Goal: Task Accomplishment & Management: Complete application form

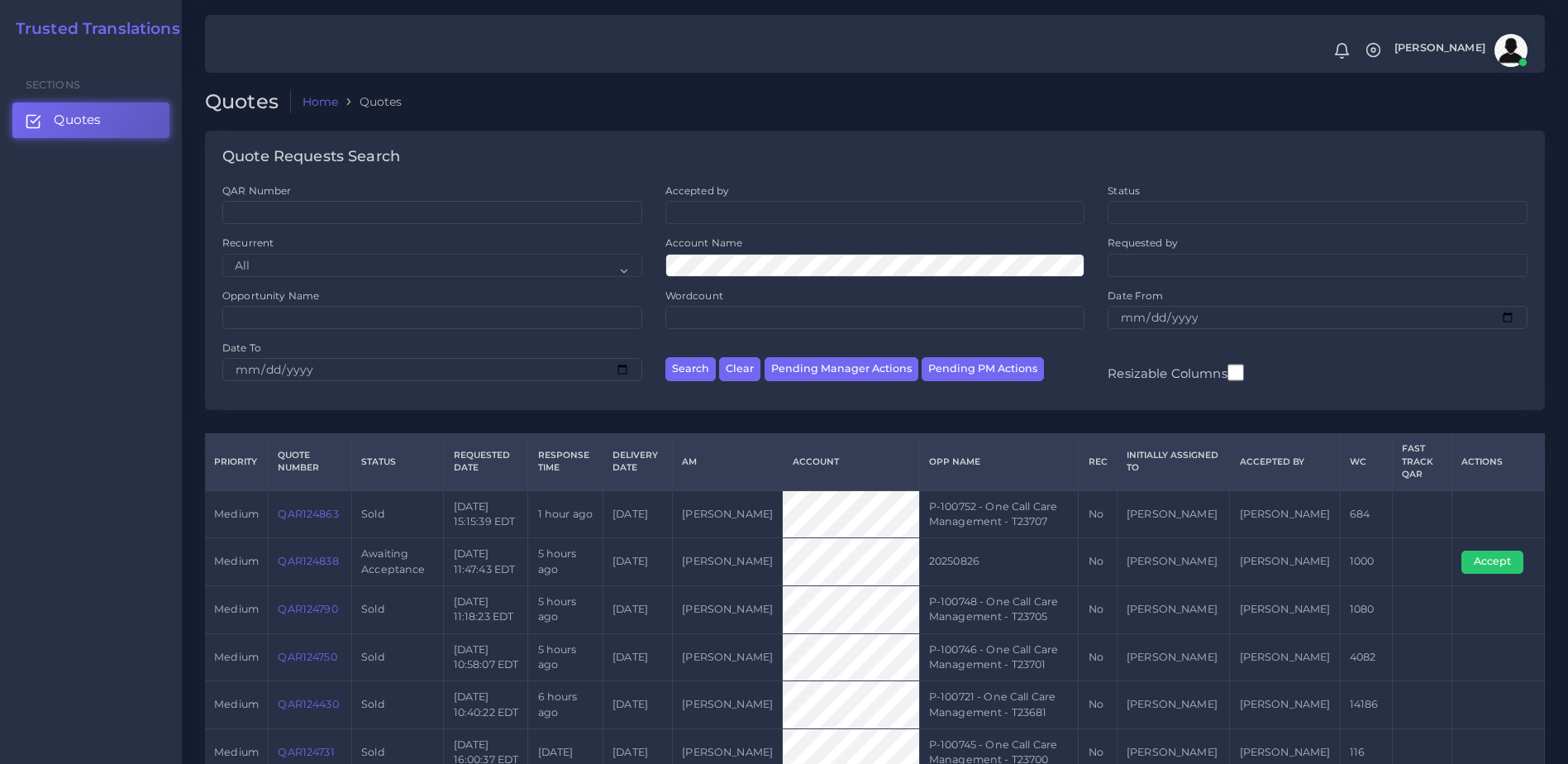
click at [288, 561] on link "QAR124838" at bounding box center [308, 561] width 61 height 12
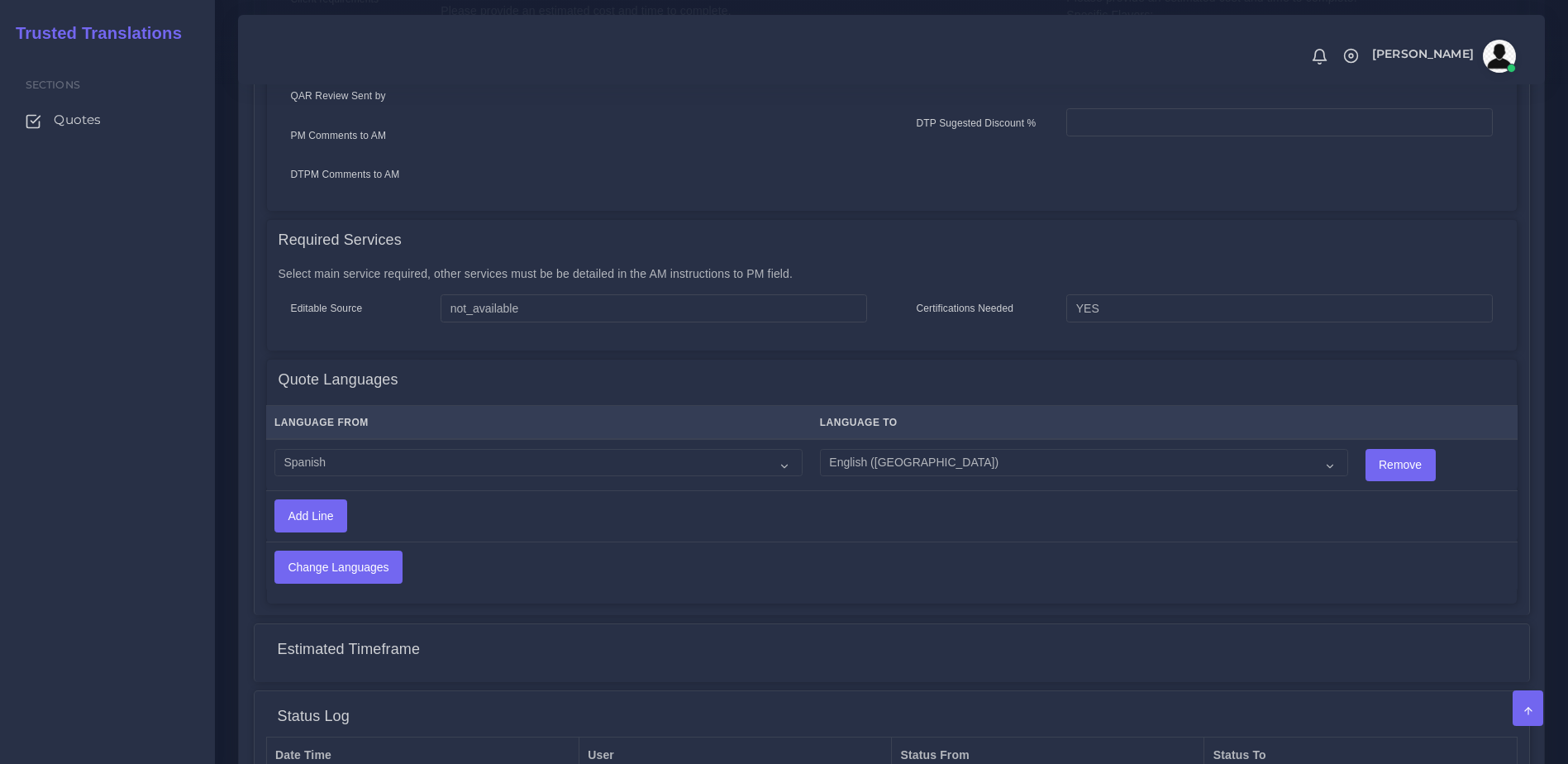
scroll to position [727, 0]
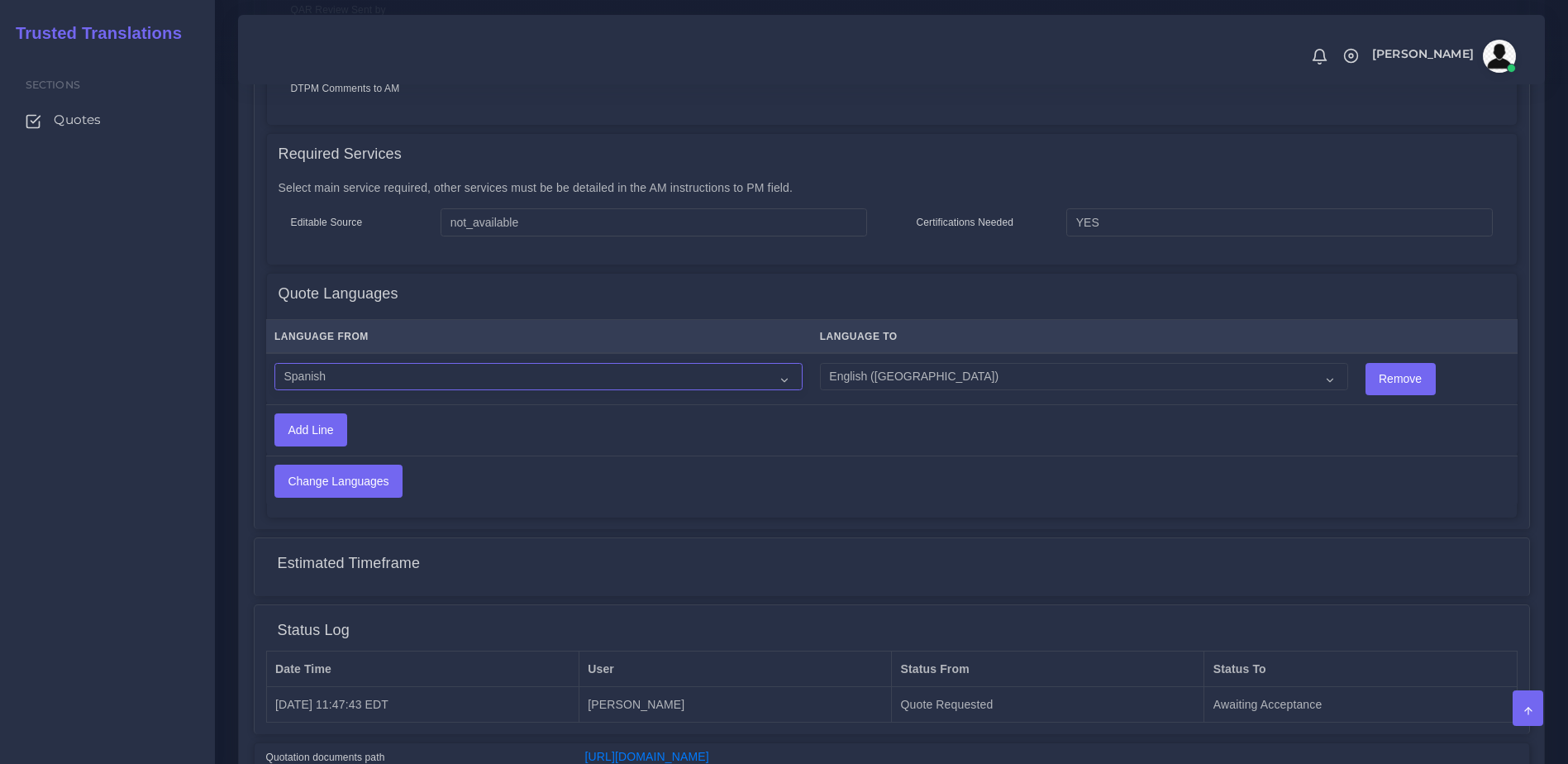
click at [559, 363] on select "Acoli Afar Afrikaans Akan Akateko Albanian American Sign Language (ASL) Amharic…" at bounding box center [539, 377] width 528 height 28
click at [776, 337] on th "Language From" at bounding box center [539, 336] width 546 height 34
click at [740, 363] on select "Acoli Afar Afrikaans Akan Akateko Albanian American Sign Language (ASL) Amharic…" at bounding box center [539, 377] width 528 height 28
click at [275, 363] on select "Acoli Afar Afrikaans Akan Akateko Albanian American Sign Language (ASL) Amharic…" at bounding box center [539, 377] width 528 height 28
click at [377, 287] on h4 "Quote Languages" at bounding box center [339, 294] width 120 height 18
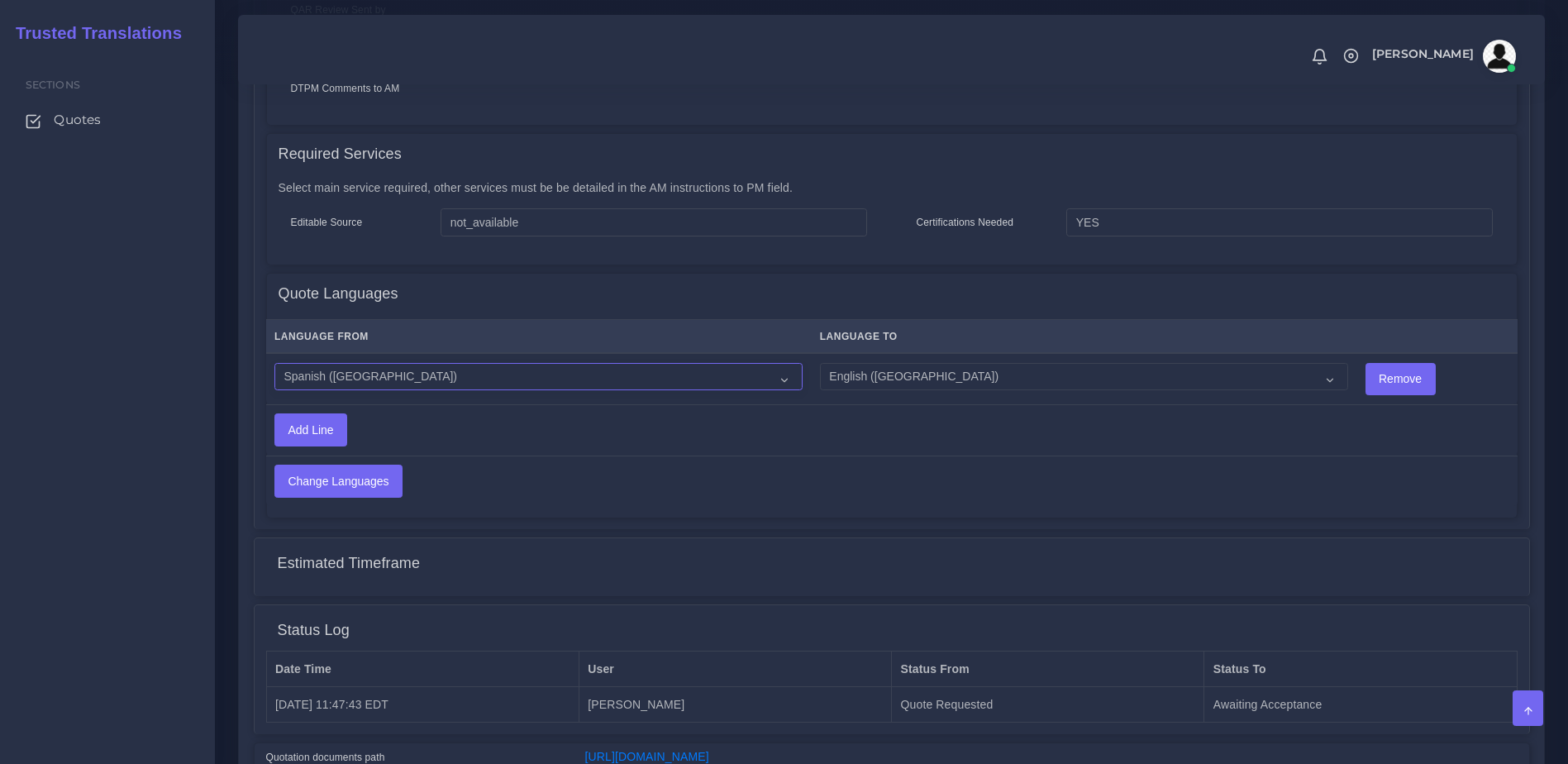
click at [383, 363] on select "Acoli Afar Afrikaans Akan Akateko Albanian American Sign Language (ASL) Amharic…" at bounding box center [539, 377] width 528 height 28
select select "15011"
click at [275, 363] on select "Acoli Afar Afrikaans Akan Akateko Albanian American Sign Language (ASL) Amharic…" at bounding box center [539, 377] width 528 height 28
click at [364, 469] on input "Change Languages" at bounding box center [339, 481] width 127 height 32
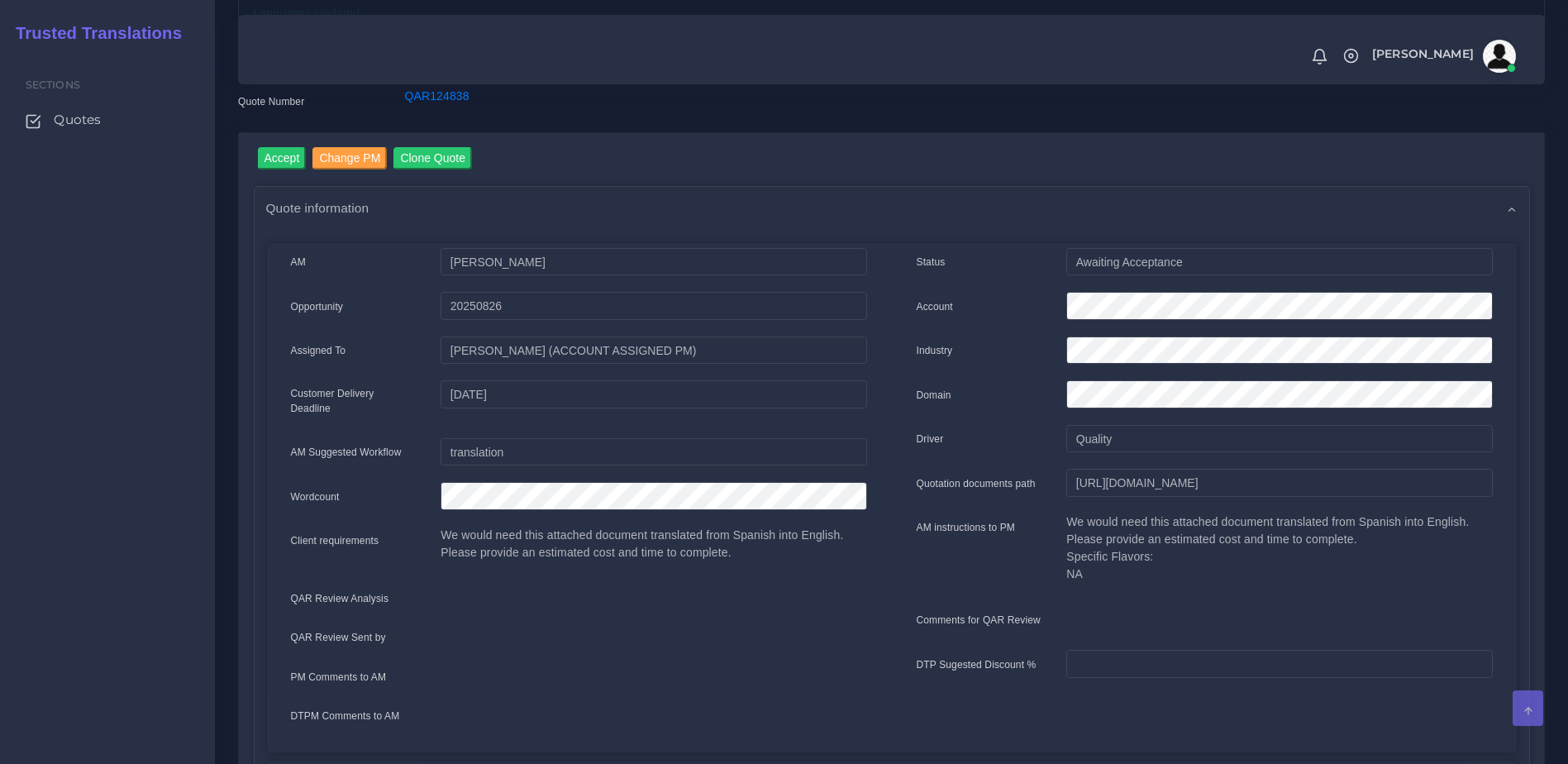
scroll to position [31, 0]
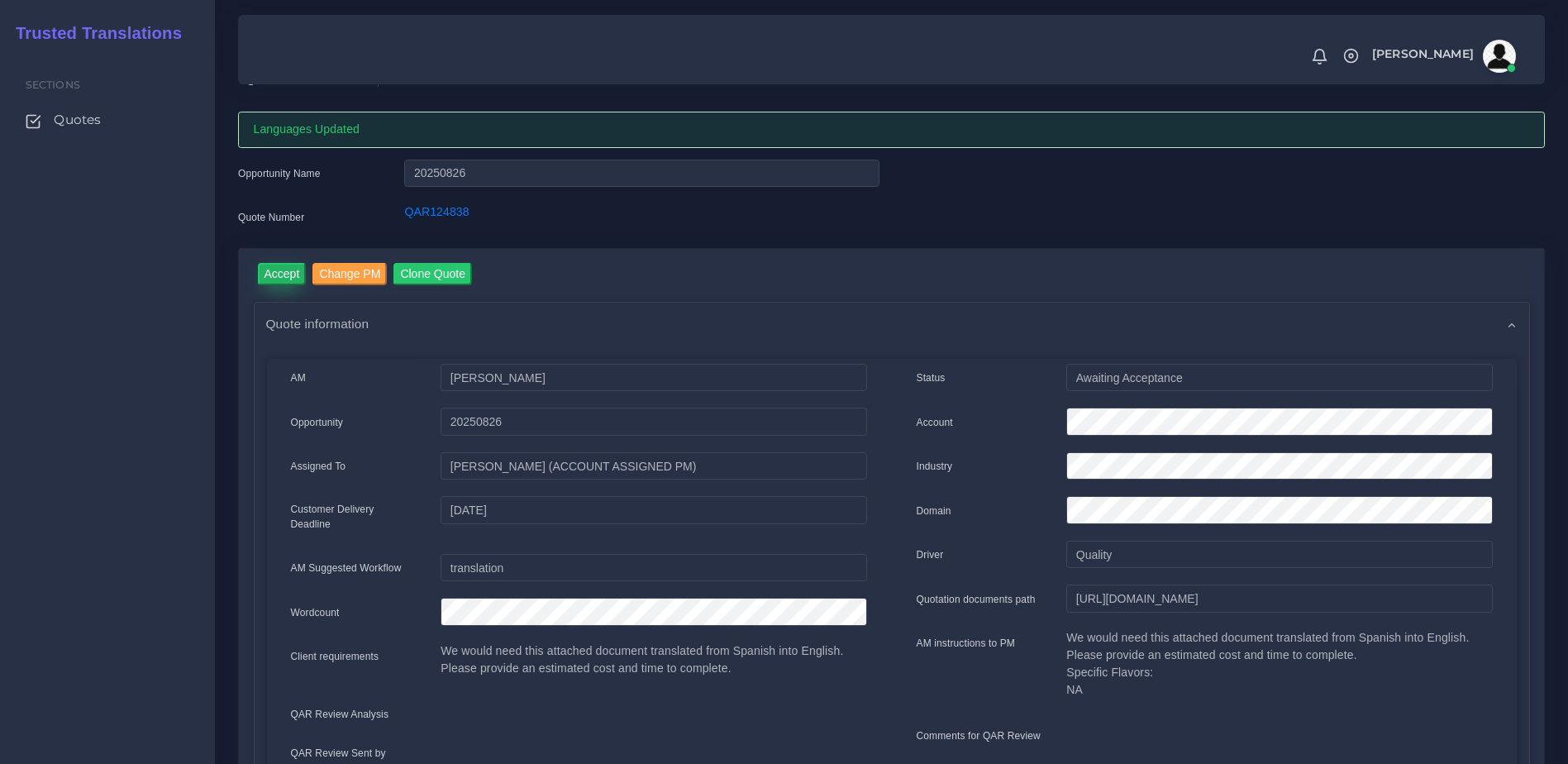
click at [270, 280] on input "Accept" at bounding box center [282, 274] width 48 height 22
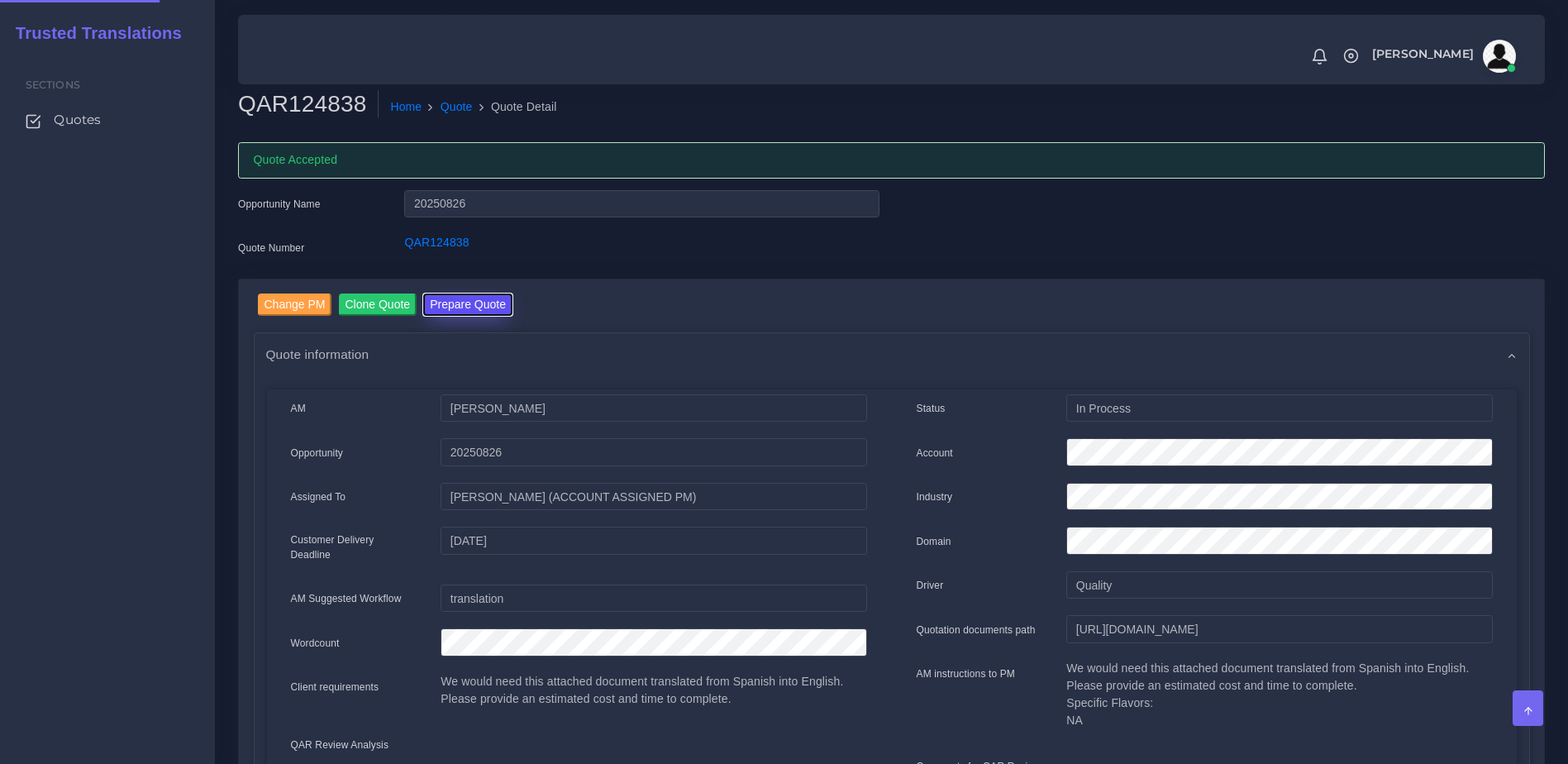
click at [480, 296] on button "Prepare Quote" at bounding box center [467, 304] width 89 height 22
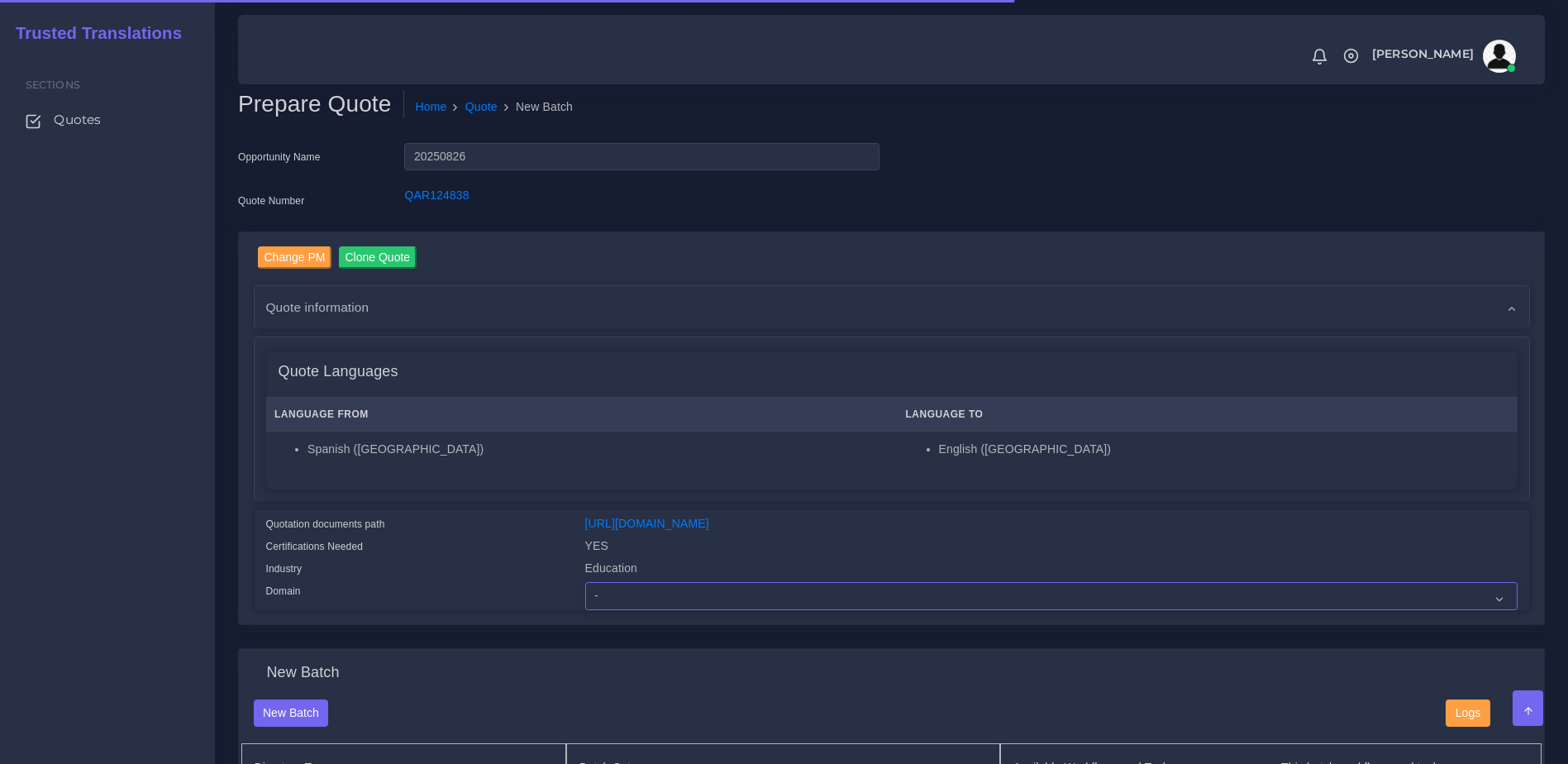
click at [740, 603] on select "- Advertising and Media Agriculture, Forestry and Fishing Architecture, Buildin…" at bounding box center [1051, 596] width 932 height 28
select select "Education"
click at [585, 594] on select "- Advertising and Media Agriculture, Forestry and Fishing Architecture, Buildin…" at bounding box center [1051, 596] width 932 height 28
click at [533, 496] on div "Quote Languages Language From Language To Spanish (US) English (US)" at bounding box center [891, 419] width 1274 height 164
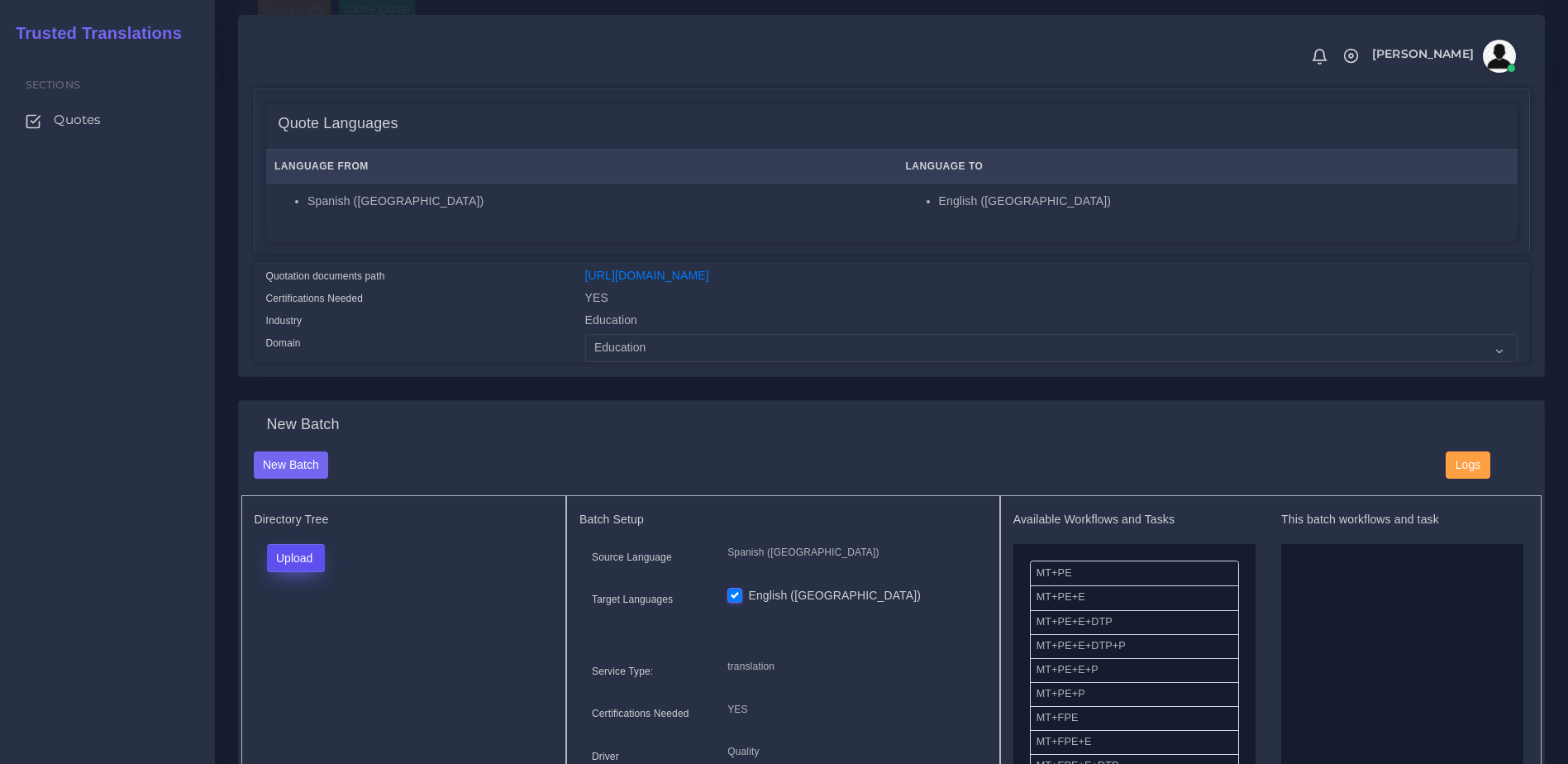
click at [306, 569] on button "Upload" at bounding box center [296, 558] width 59 height 28
click at [308, 632] on label "Files" at bounding box center [325, 621] width 114 height 20
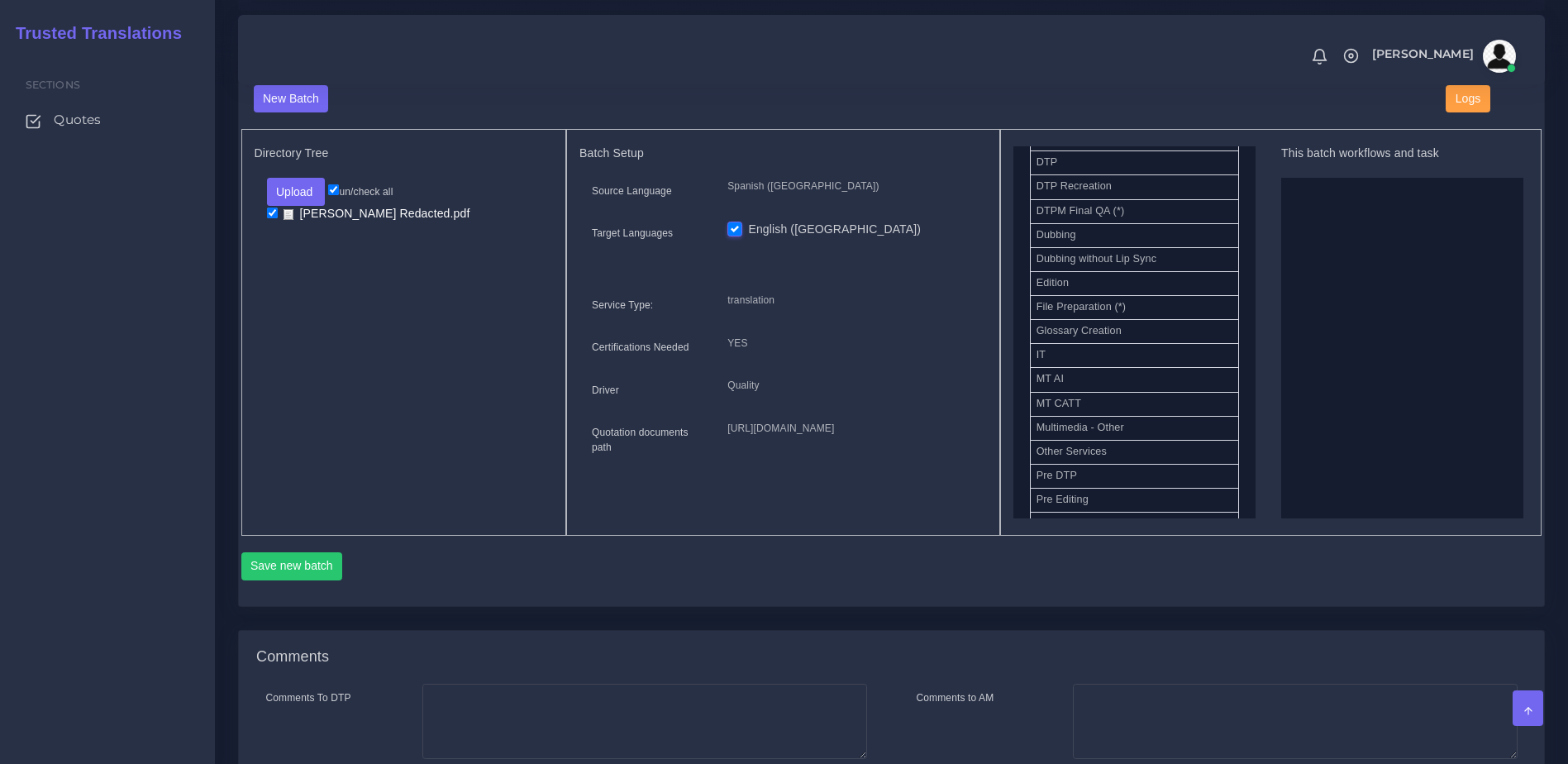
scroll to position [619, 0]
drag, startPoint x: 1108, startPoint y: 199, endPoint x: 1392, endPoint y: 280, distance: 295.3
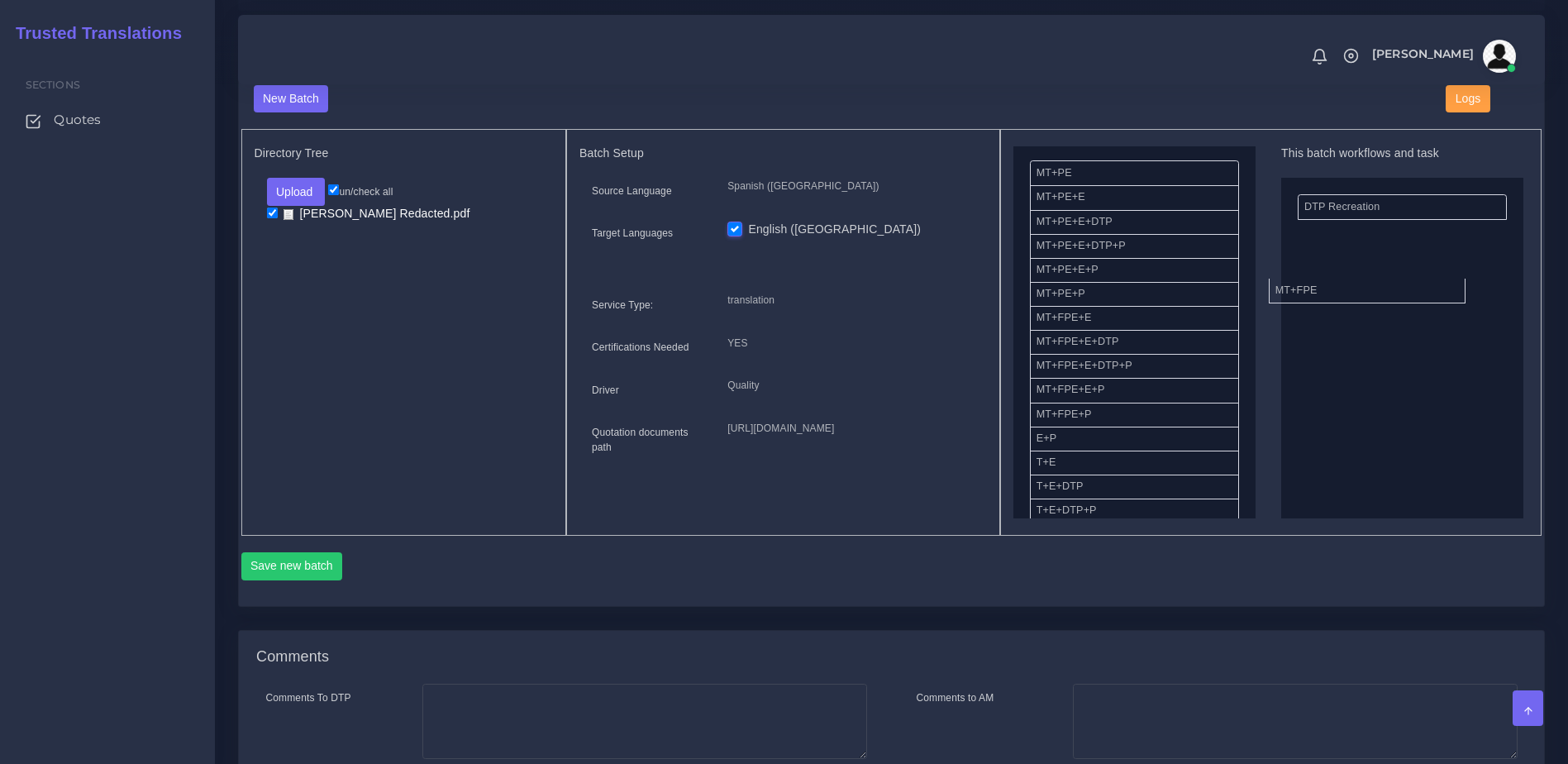
drag, startPoint x: 1081, startPoint y: 332, endPoint x: 1320, endPoint y: 305, distance: 240.5
drag, startPoint x: 1234, startPoint y: 266, endPoint x: 1244, endPoint y: 268, distance: 10.2
click at [1244, 268] on div "Available Workflows and Tasks MT+PE MT+PE+E MT+PE+E+DTP MT+PE+E+DTP+P MT+PE+E+P…" at bounding box center [1133, 332] width 242 height 372
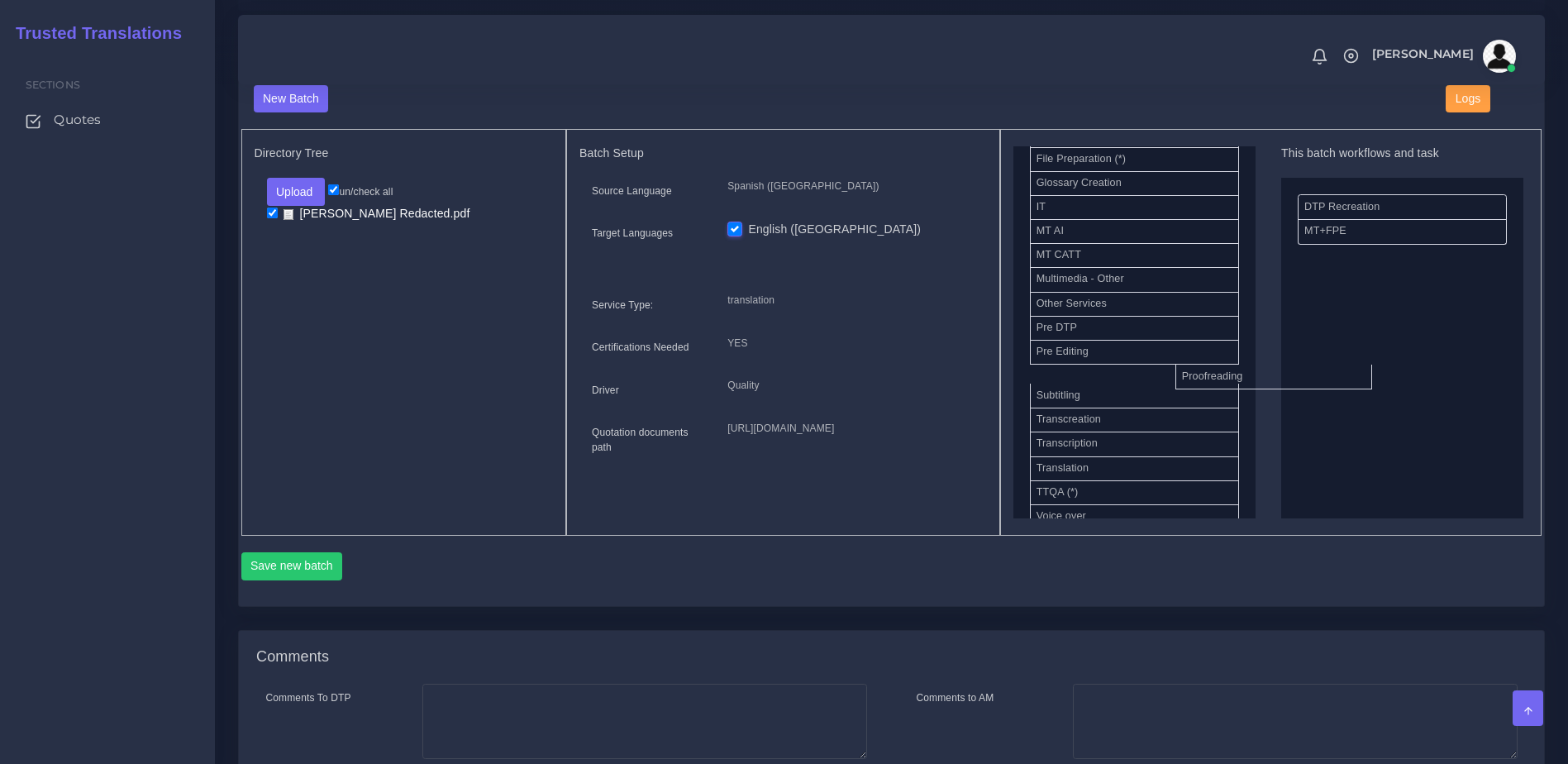
drag, startPoint x: 1067, startPoint y: 383, endPoint x: 1366, endPoint y: 323, distance: 305.0
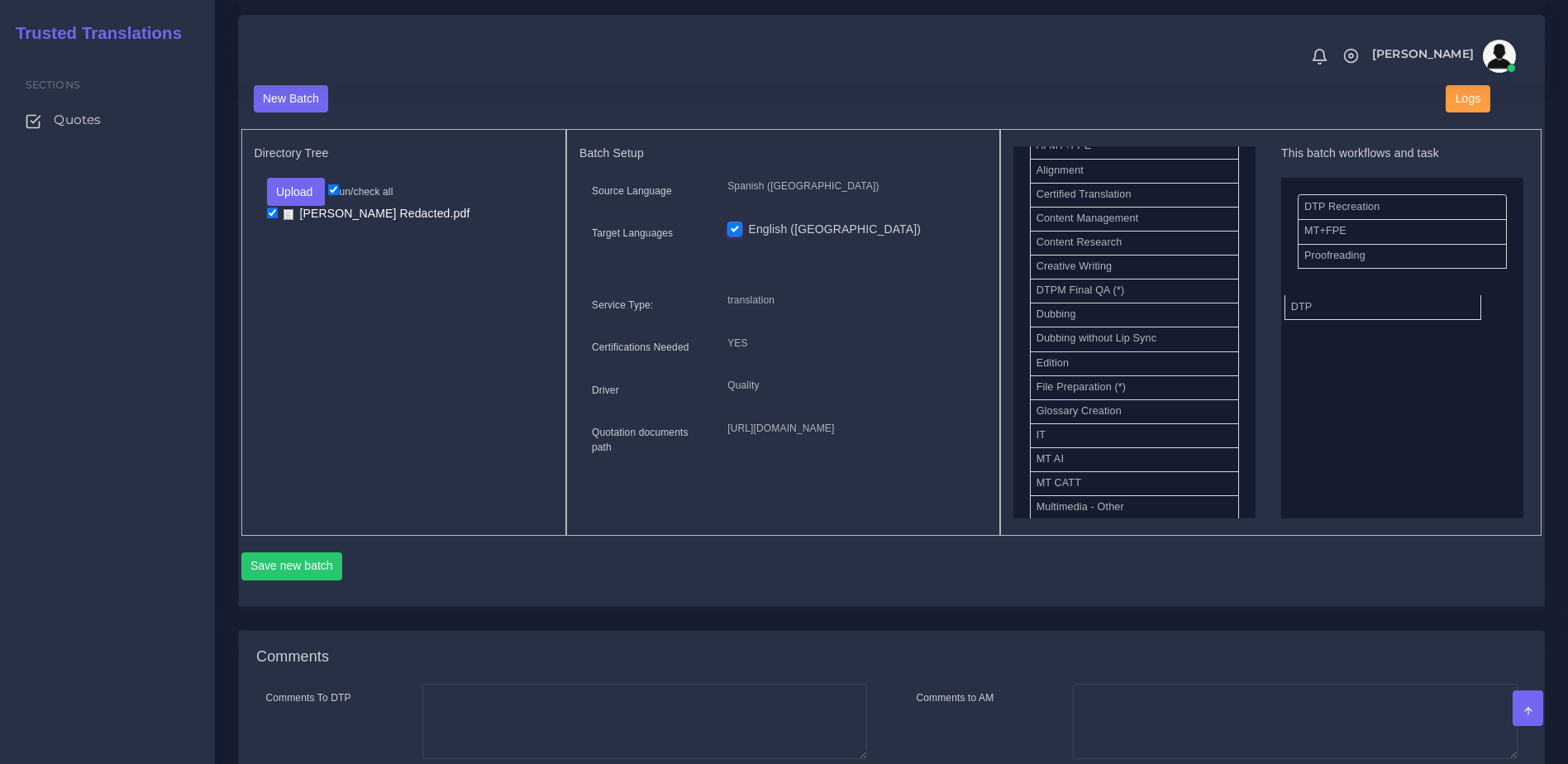
drag, startPoint x: 1076, startPoint y: 302, endPoint x: 1381, endPoint y: 327, distance: 306.0
click at [319, 580] on button "Save new batch" at bounding box center [292, 566] width 102 height 28
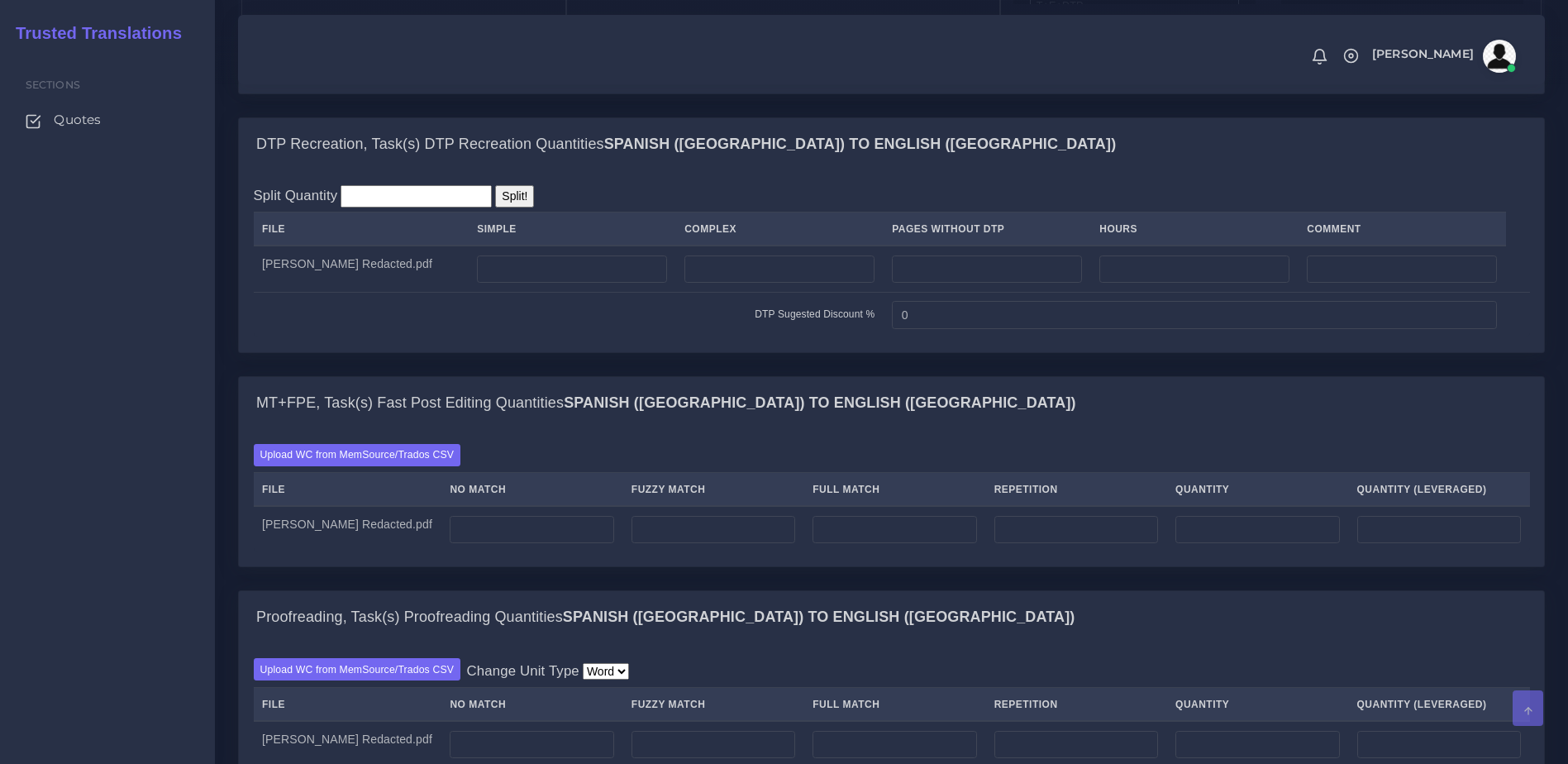
scroll to position [1206, 0]
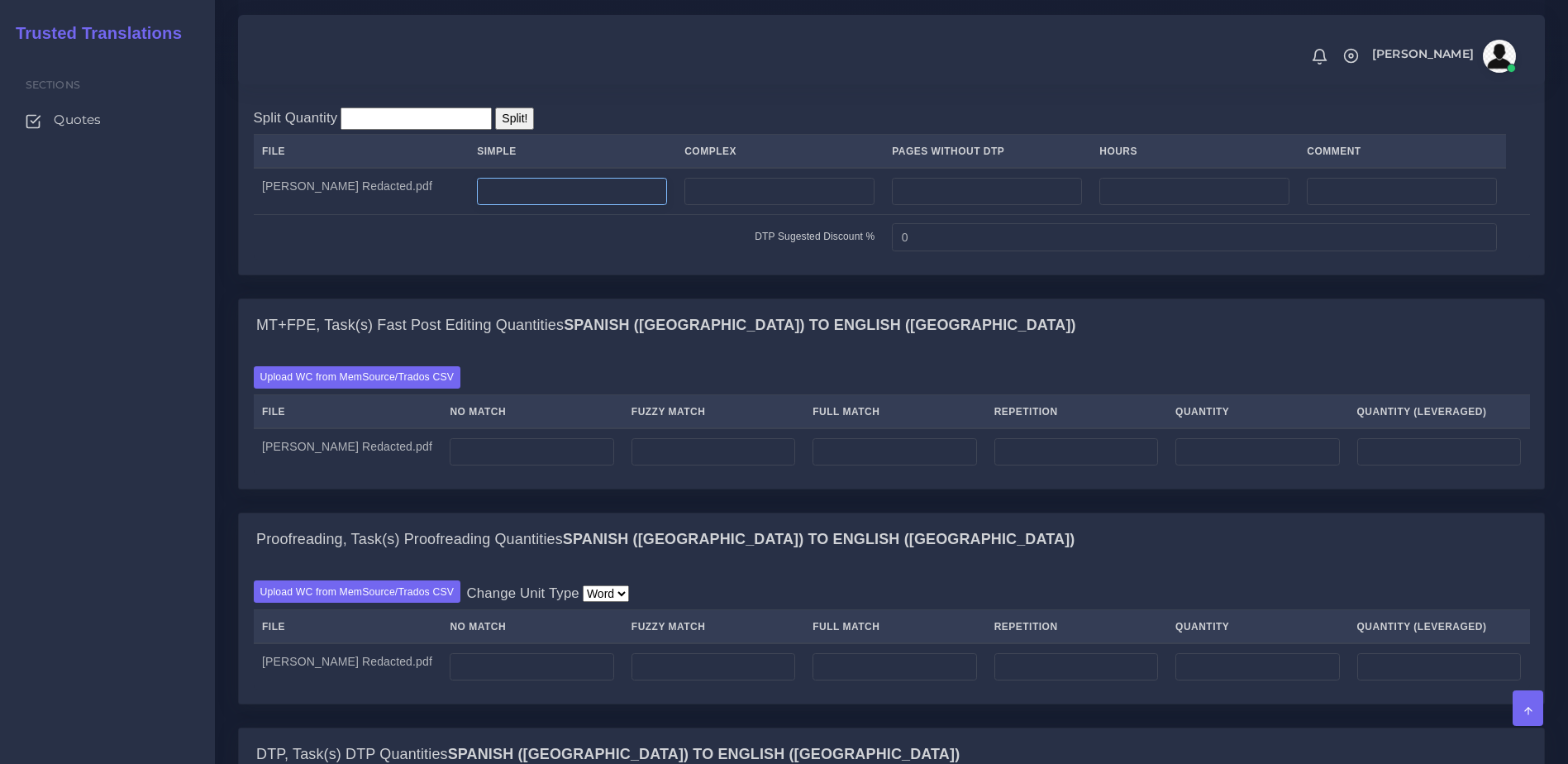
click at [507, 206] on input "number" at bounding box center [572, 192] width 190 height 28
drag, startPoint x: 1091, startPoint y: 581, endPoint x: 1062, endPoint y: 567, distance: 32.2
click at [1091, 566] on div "Proofreading, Task(s) Proofreading Quantities Spanish (US) TO English (US)" at bounding box center [890, 540] width 1305 height 53
click at [571, 206] on input "number" at bounding box center [572, 192] width 190 height 28
type input "8"
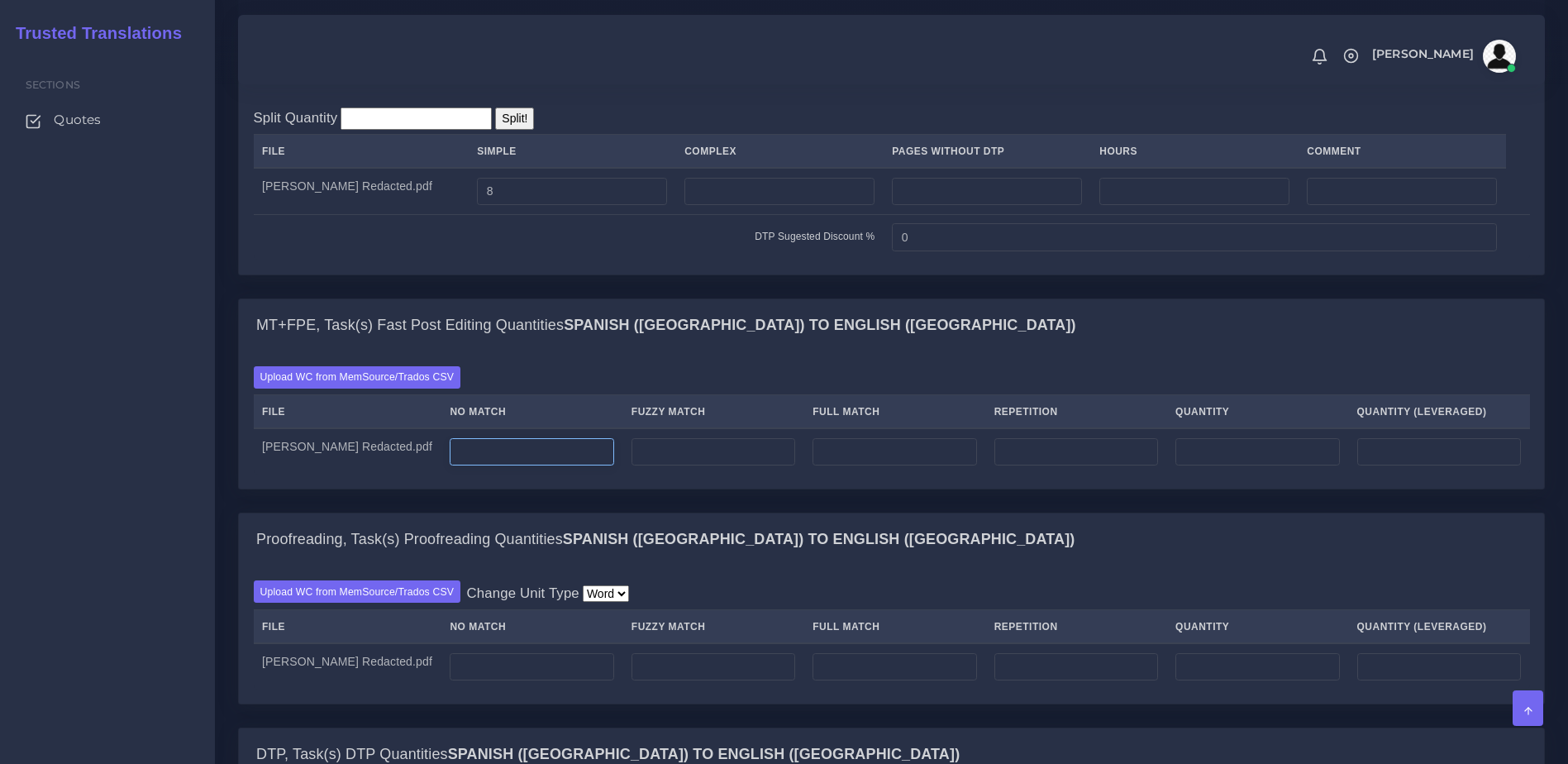
click at [461, 466] on input "number" at bounding box center [531, 452] width 164 height 28
type input "500"
click at [494, 474] on td "500" at bounding box center [532, 452] width 181 height 47
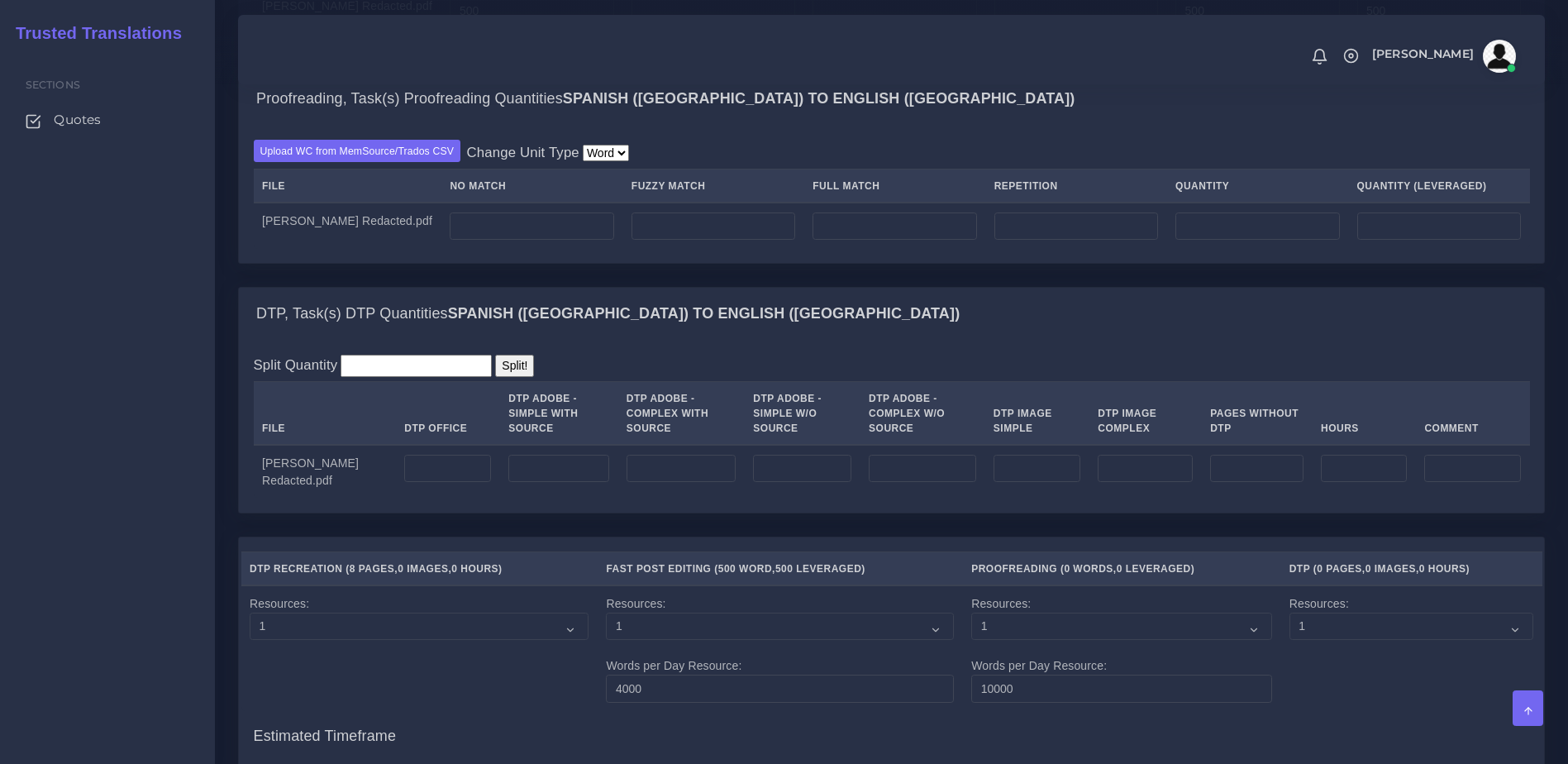
scroll to position [1650, 0]
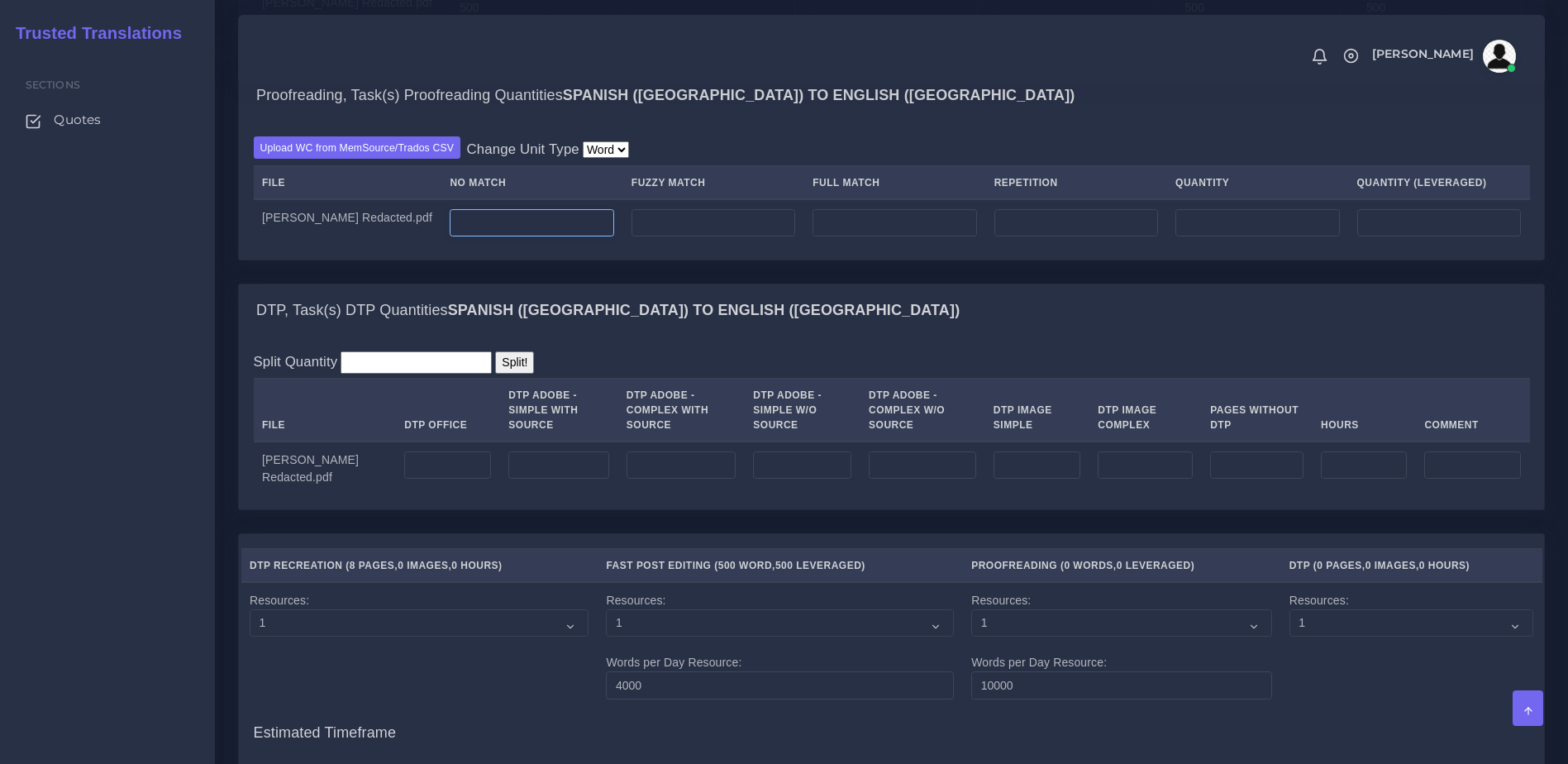
click at [471, 238] on input "number" at bounding box center [531, 224] width 164 height 28
type input "500"
click at [404, 480] on input "number" at bounding box center [447, 466] width 87 height 28
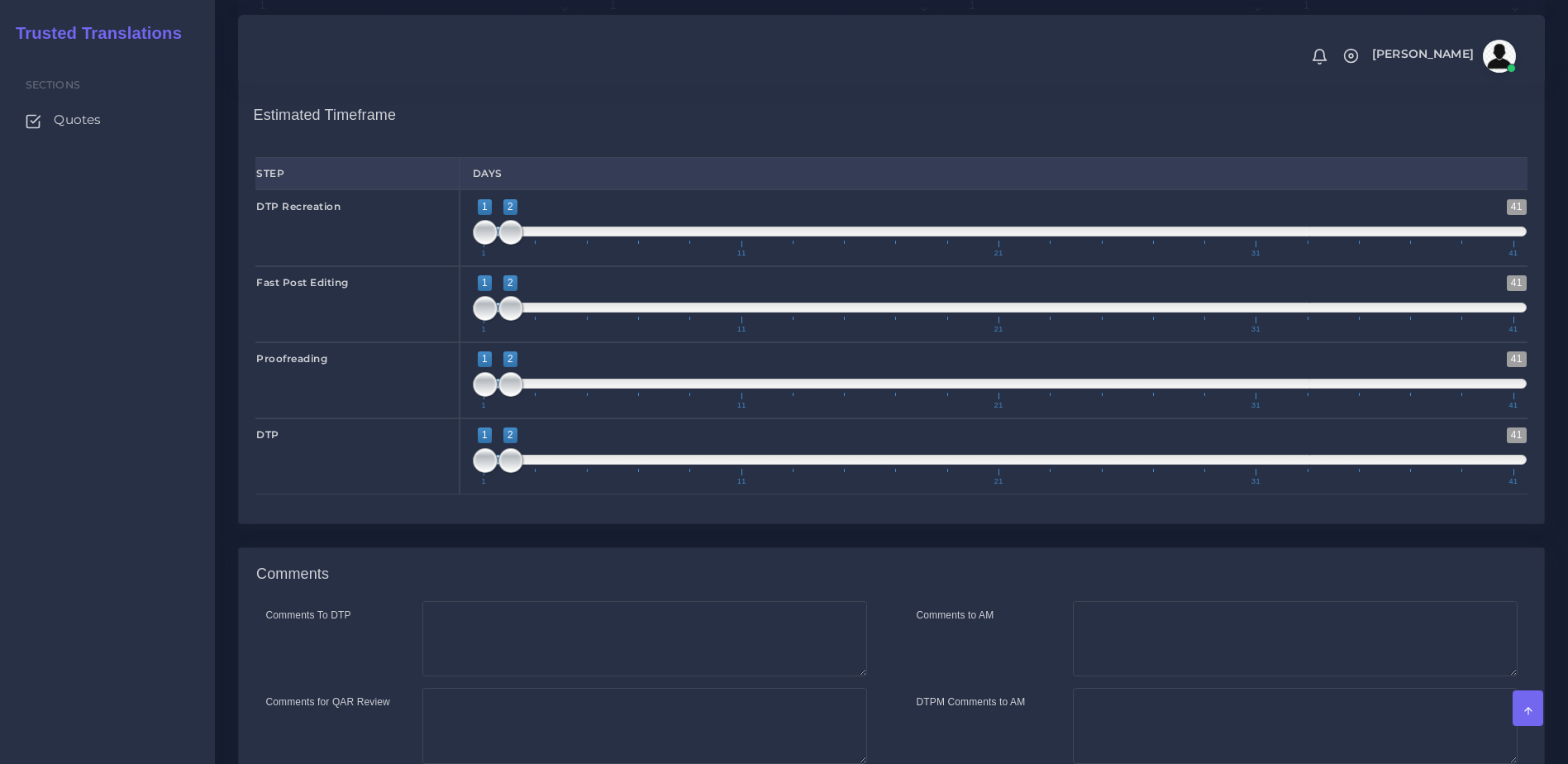
scroll to position [2265, 0]
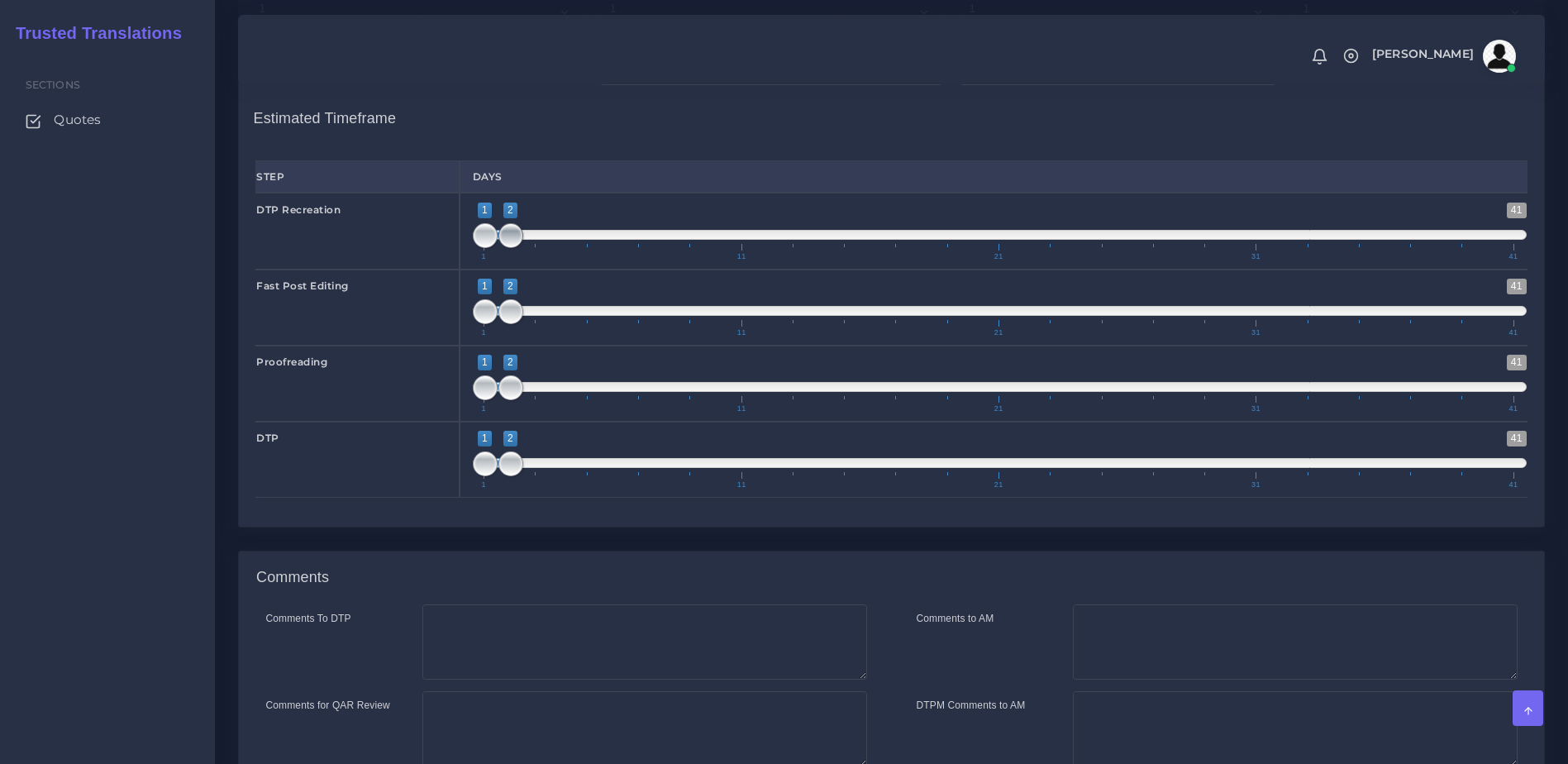
type input "8"
type input "1;1"
drag, startPoint x: 517, startPoint y: 301, endPoint x: 459, endPoint y: 303, distance: 58.0
click at [459, 268] on div "1 41 1 1 1 — 1 1 11 21 31 41 1;1" at bounding box center [1000, 231] width 1081 height 76
type input "2;2"
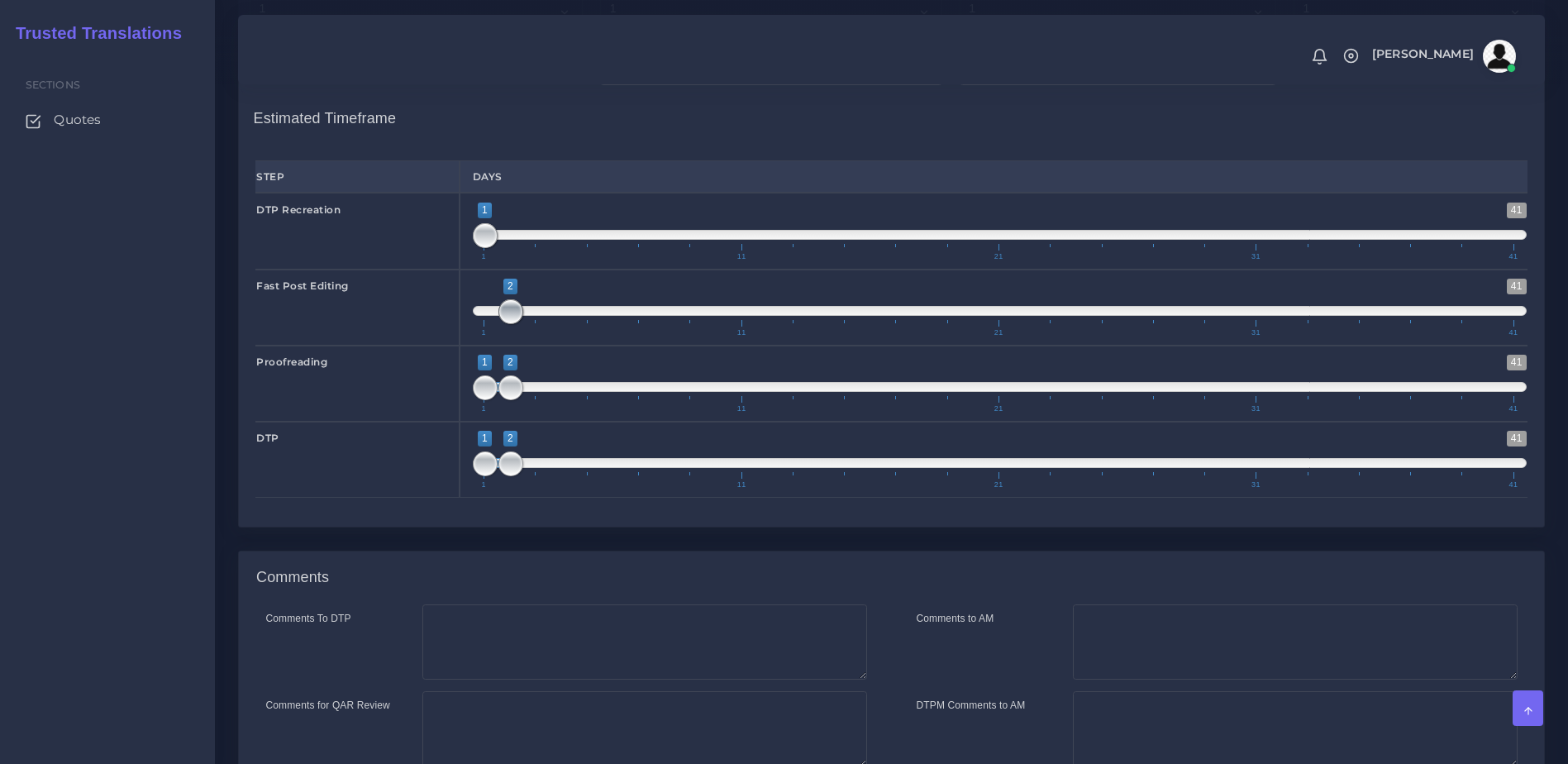
drag, startPoint x: 481, startPoint y: 373, endPoint x: 503, endPoint y: 373, distance: 22.0
click at [503, 324] on span at bounding box center [510, 312] width 25 height 25
drag, startPoint x: 509, startPoint y: 455, endPoint x: 535, endPoint y: 456, distance: 26.0
click at [524, 400] on span at bounding box center [510, 387] width 25 height 25
type input "3;3"
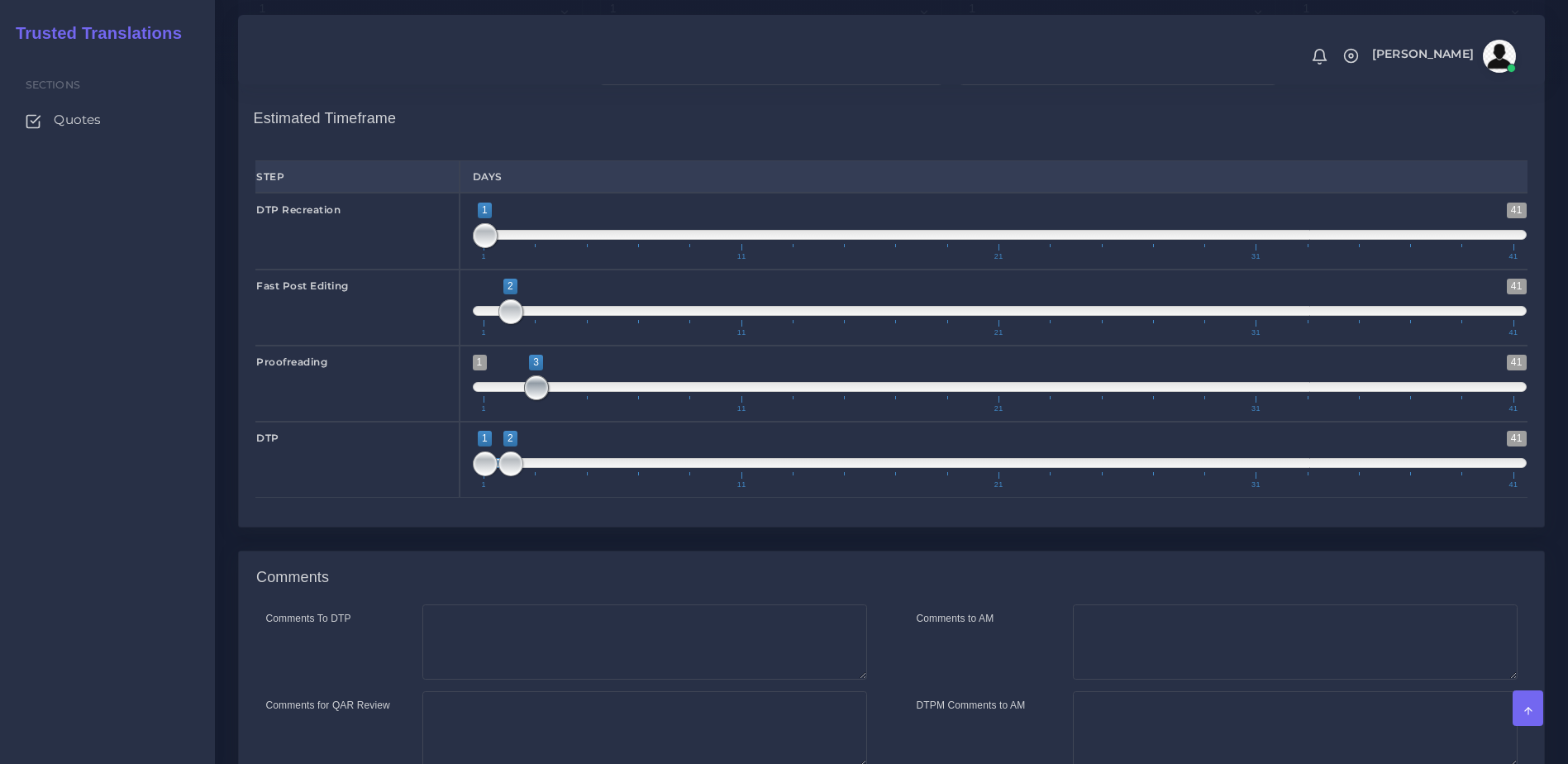
drag, startPoint x: 474, startPoint y: 454, endPoint x: 517, endPoint y: 454, distance: 43.0
click at [517, 413] on span "1 41 3 3 3 — 3 1 11 21 31 41" at bounding box center [1000, 384] width 1054 height 58
drag, startPoint x: 505, startPoint y: 535, endPoint x: 542, endPoint y: 534, distance: 37.0
click at [542, 476] on span at bounding box center [536, 464] width 25 height 25
type input "3;3"
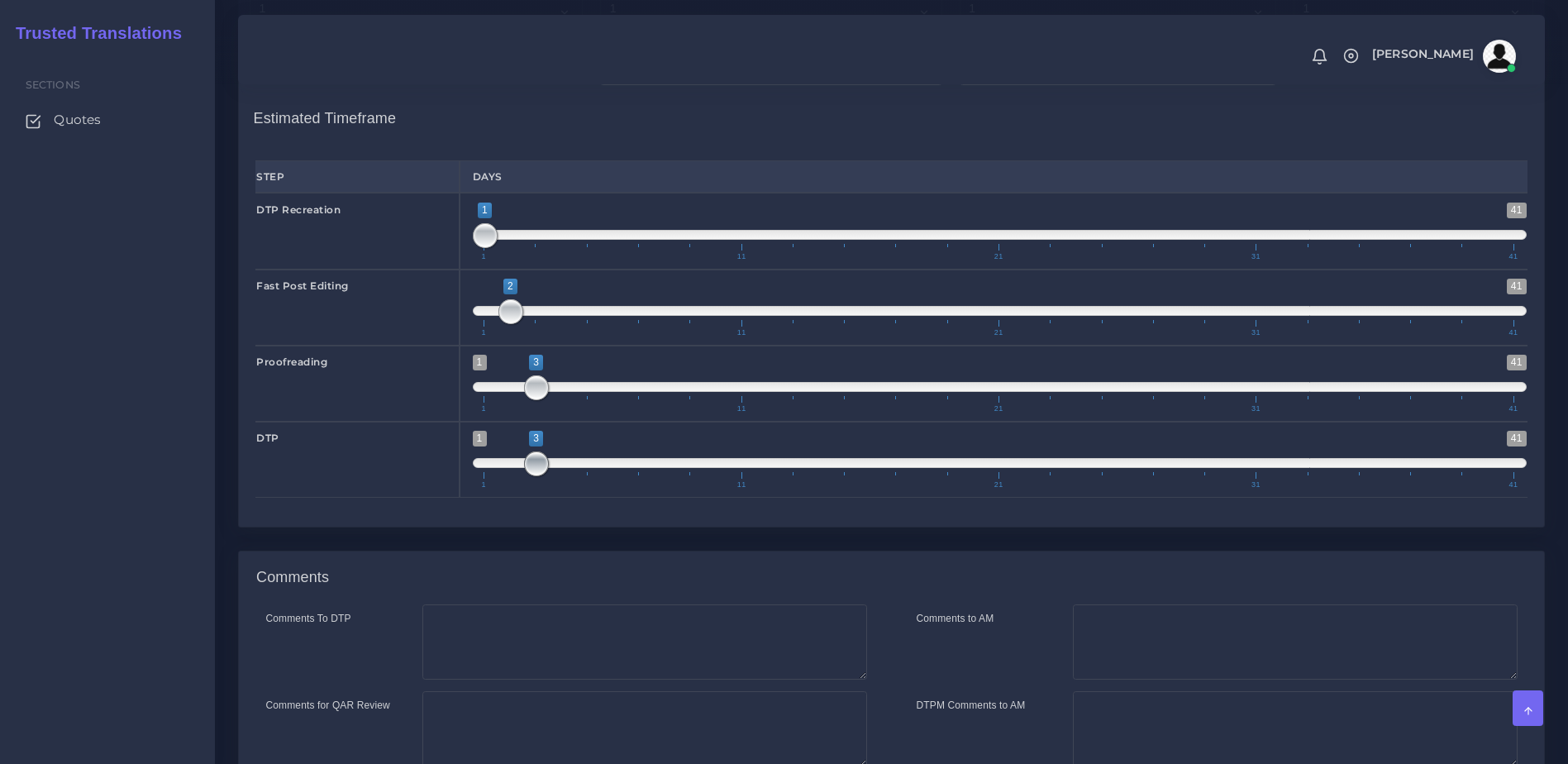
drag, startPoint x: 478, startPoint y: 527, endPoint x: 546, endPoint y: 528, distance: 68.0
click at [546, 476] on span at bounding box center [536, 464] width 25 height 25
click at [1163, 680] on textarea "Comments to AM" at bounding box center [1294, 643] width 444 height 76
type textarea "H"
type textarea "i"
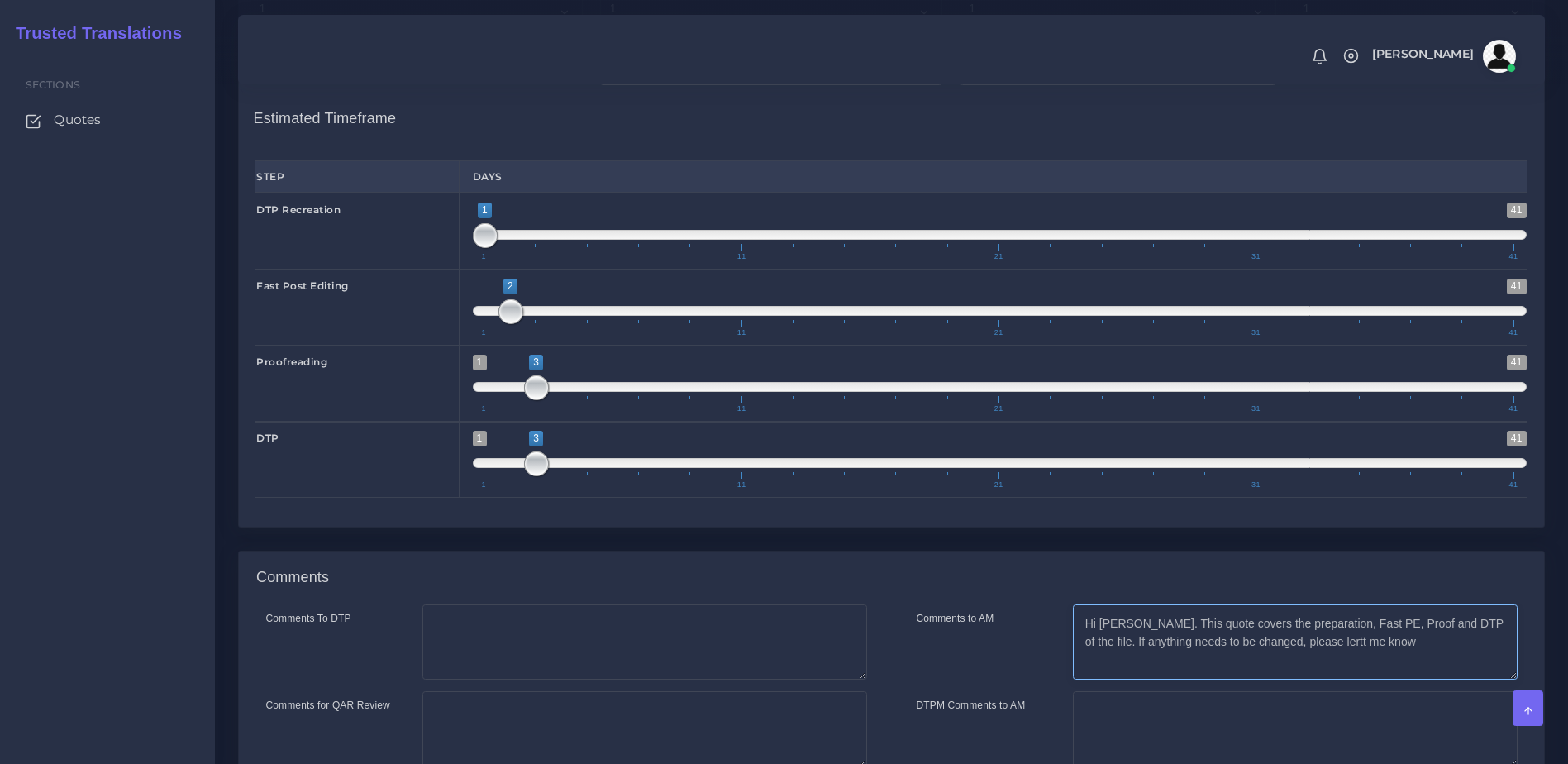
click at [1301, 680] on textarea "Hi Damian. This quote covers the preparation, Fast PE, Proof and DTP of the fil…" at bounding box center [1294, 643] width 444 height 76
click at [1300, 680] on textarea "Hi Damian. This quote covers the preparation, Fast PE, Proof and DTP of the fil…" at bounding box center [1294, 643] width 444 height 76
click at [1363, 680] on textarea "Hi Damian. This quote covers the preparation, Fast PE, Proof and DTP of the fil…" at bounding box center [1294, 643] width 444 height 76
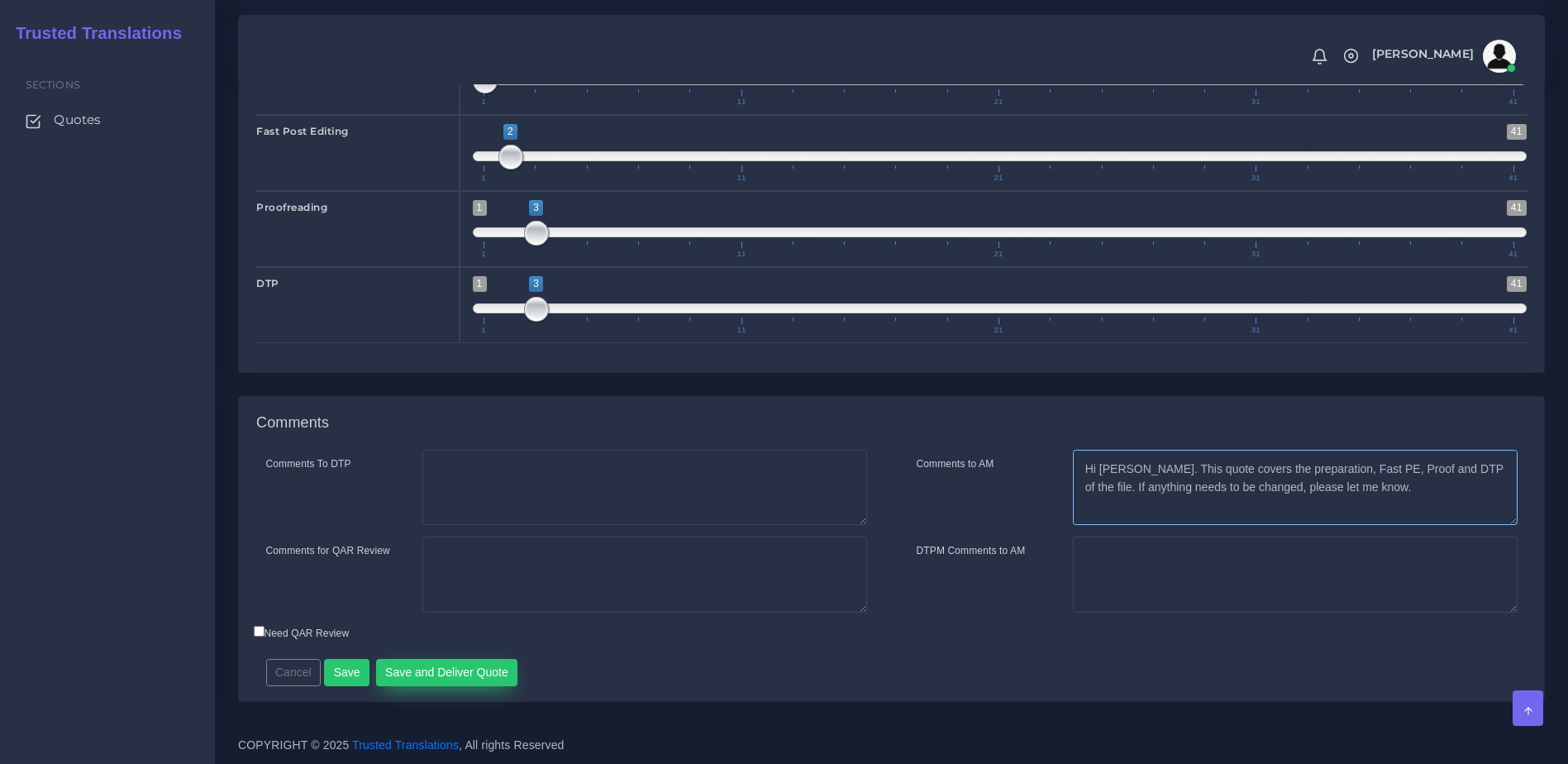
type textarea "Hi [PERSON_NAME]. This quote covers the preparation, Fast PE, Proof and DTP of …"
click at [471, 671] on button "Save and Deliver Quote" at bounding box center [447, 673] width 143 height 28
